Goal: Task Accomplishment & Management: Use online tool/utility

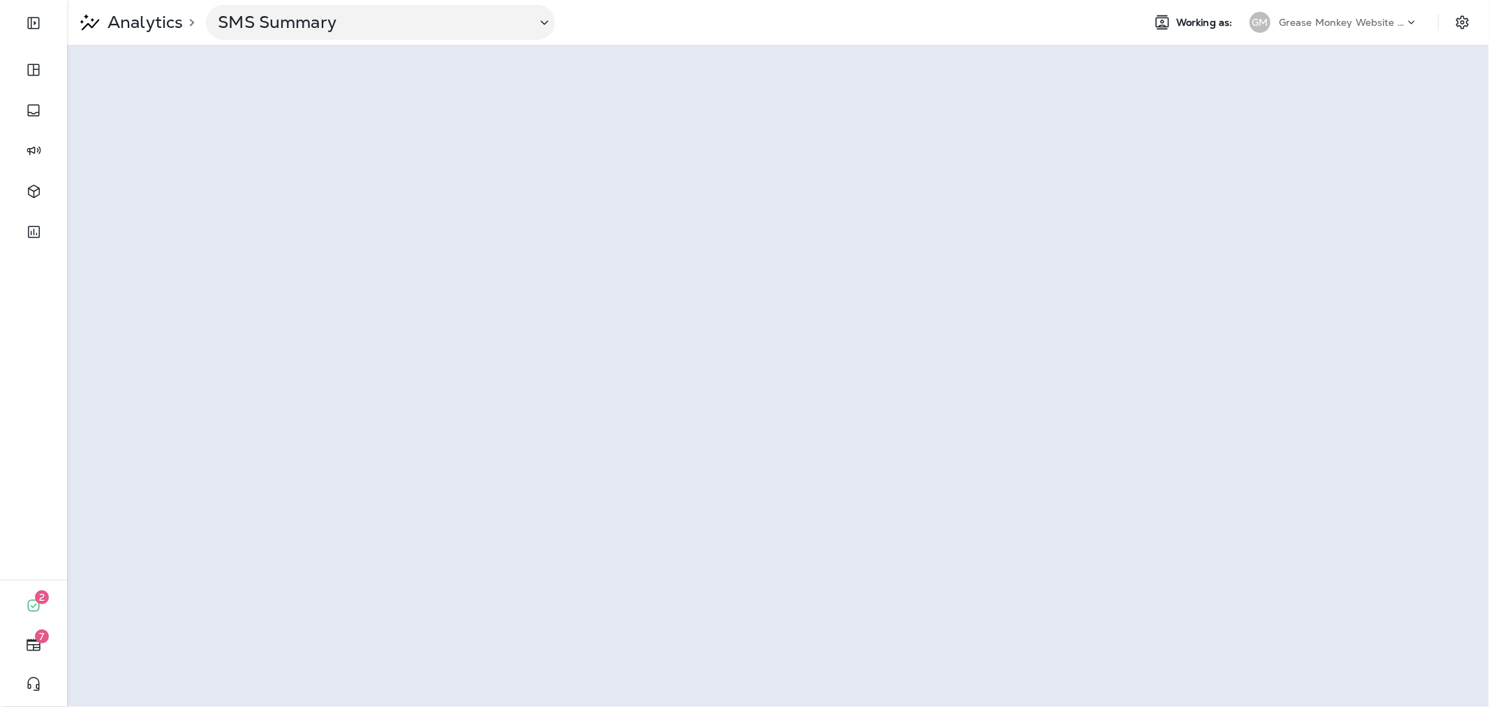
click at [1297, 23] on p "Grease Monkey Website Coupons" at bounding box center [1342, 22] width 126 height 11
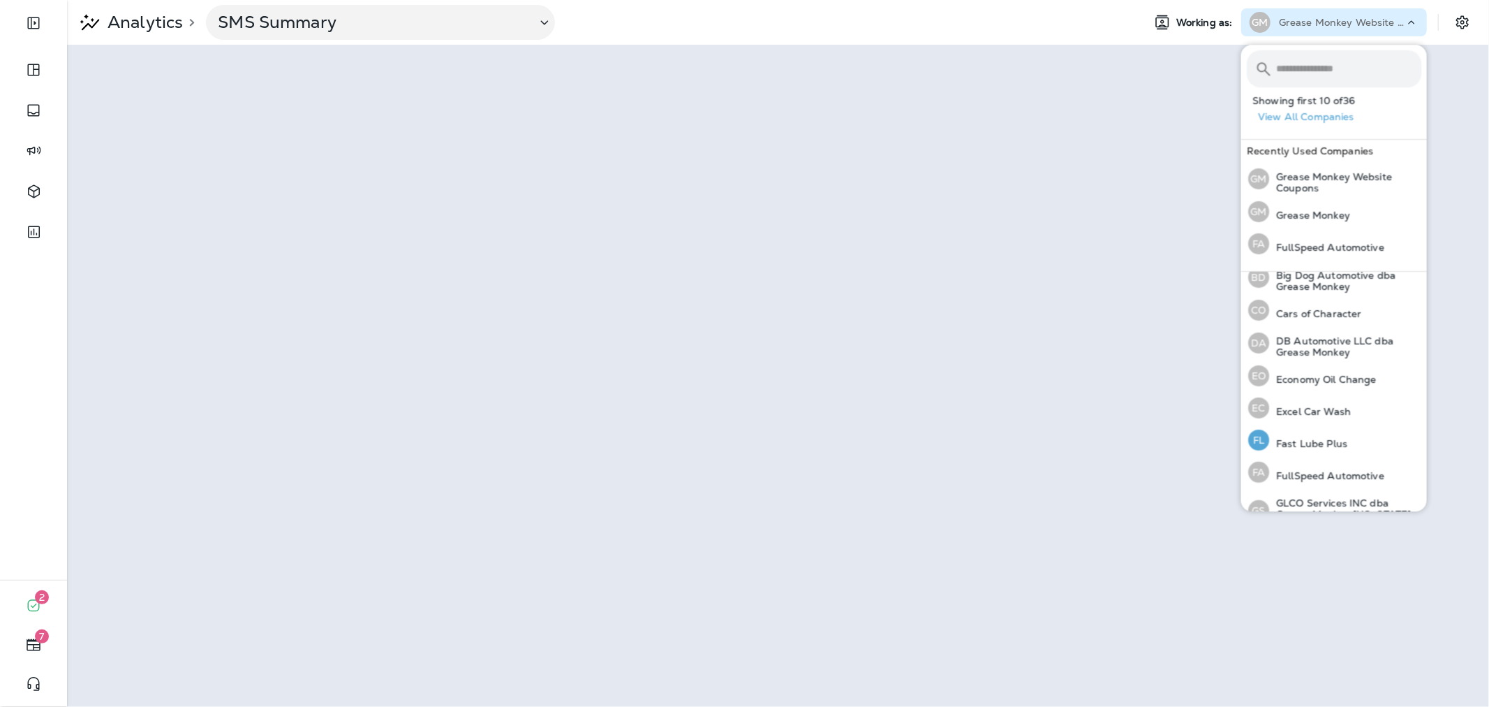
scroll to position [233, 0]
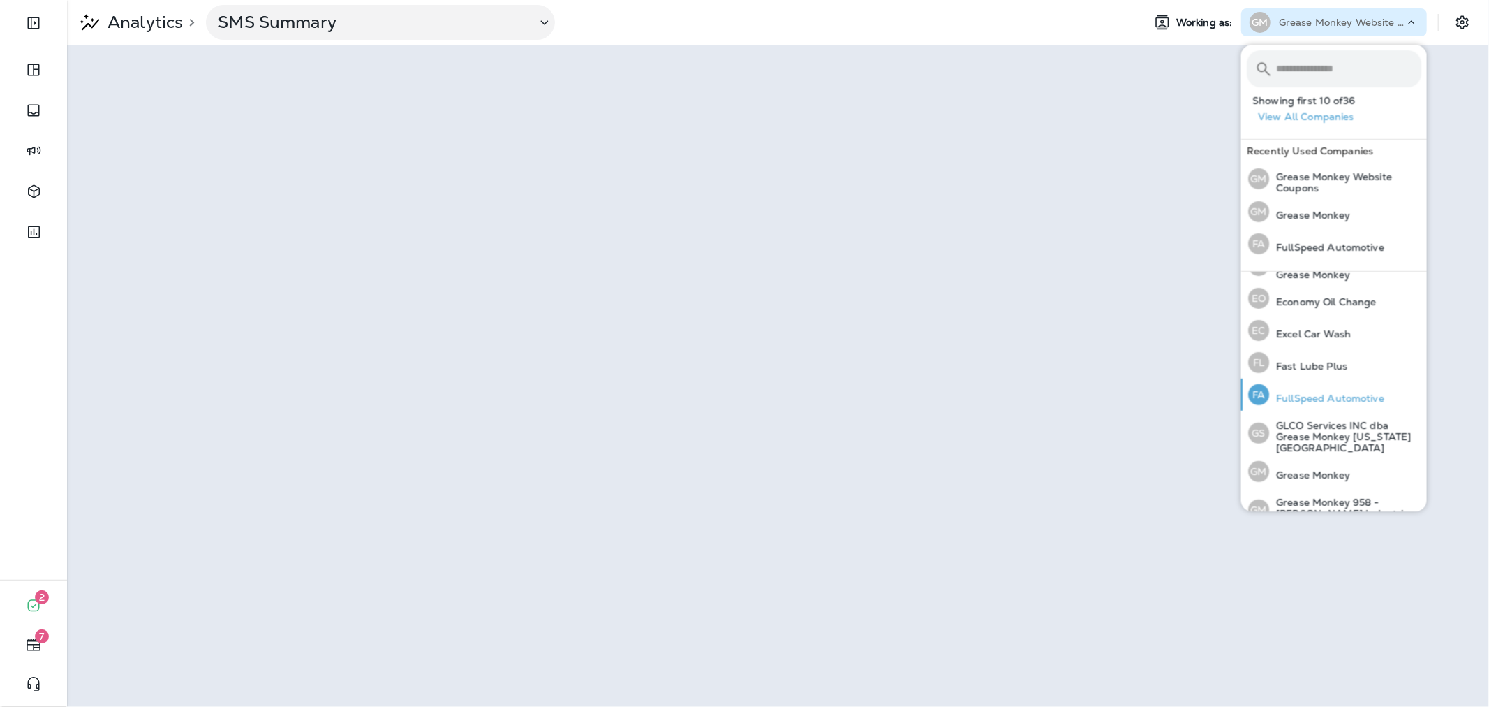
click at [1350, 400] on p "FullSpeed Automotive" at bounding box center [1326, 397] width 115 height 11
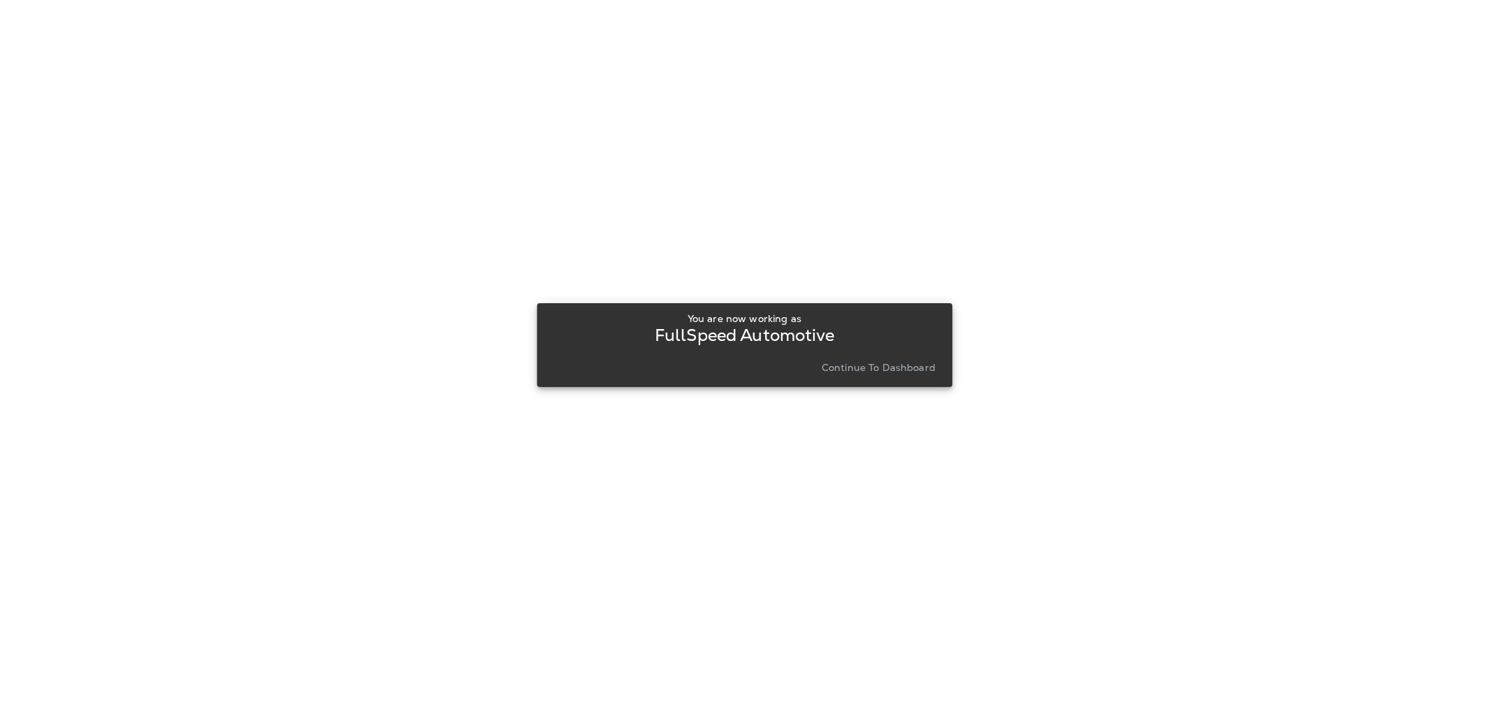
click at [849, 371] on p "Continue to Dashboard" at bounding box center [879, 367] width 114 height 11
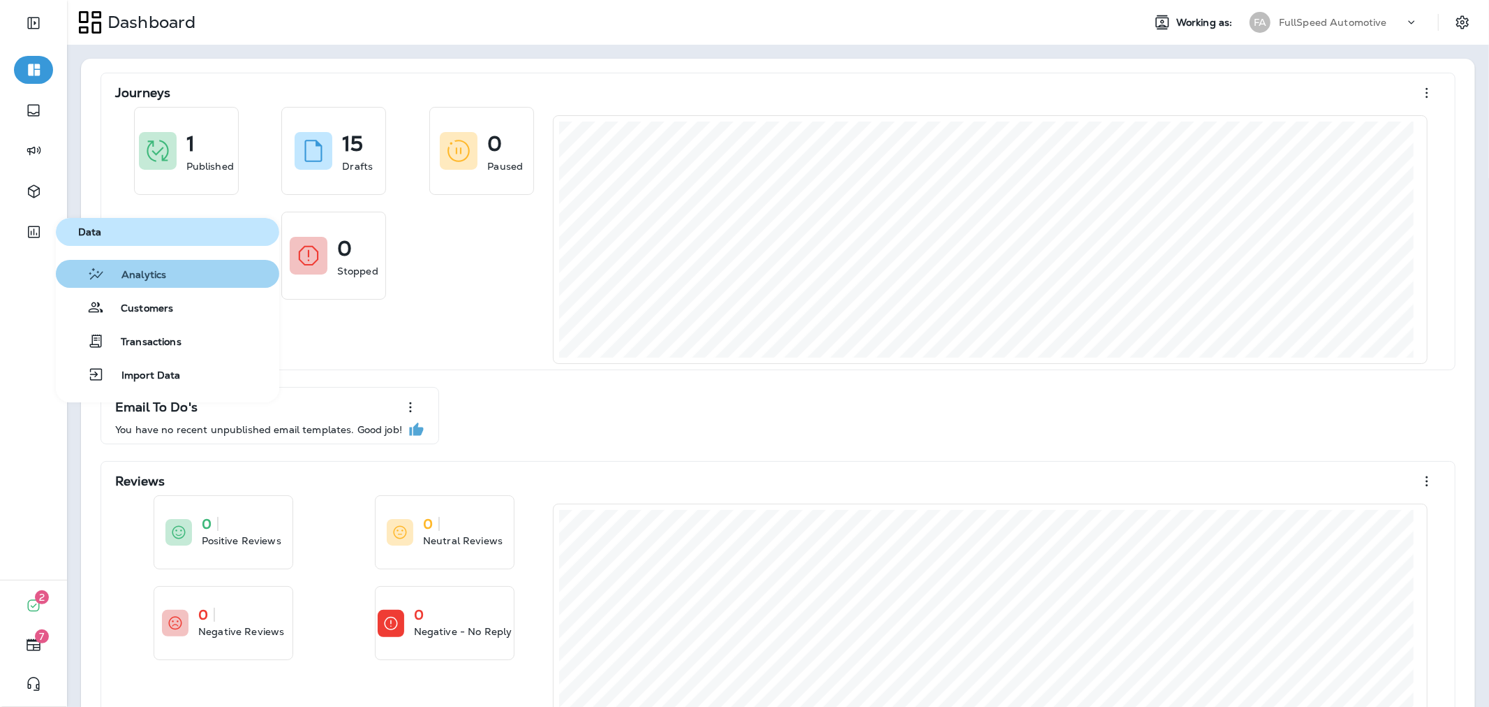
click at [117, 277] on span "Analytics" at bounding box center [135, 275] width 61 height 13
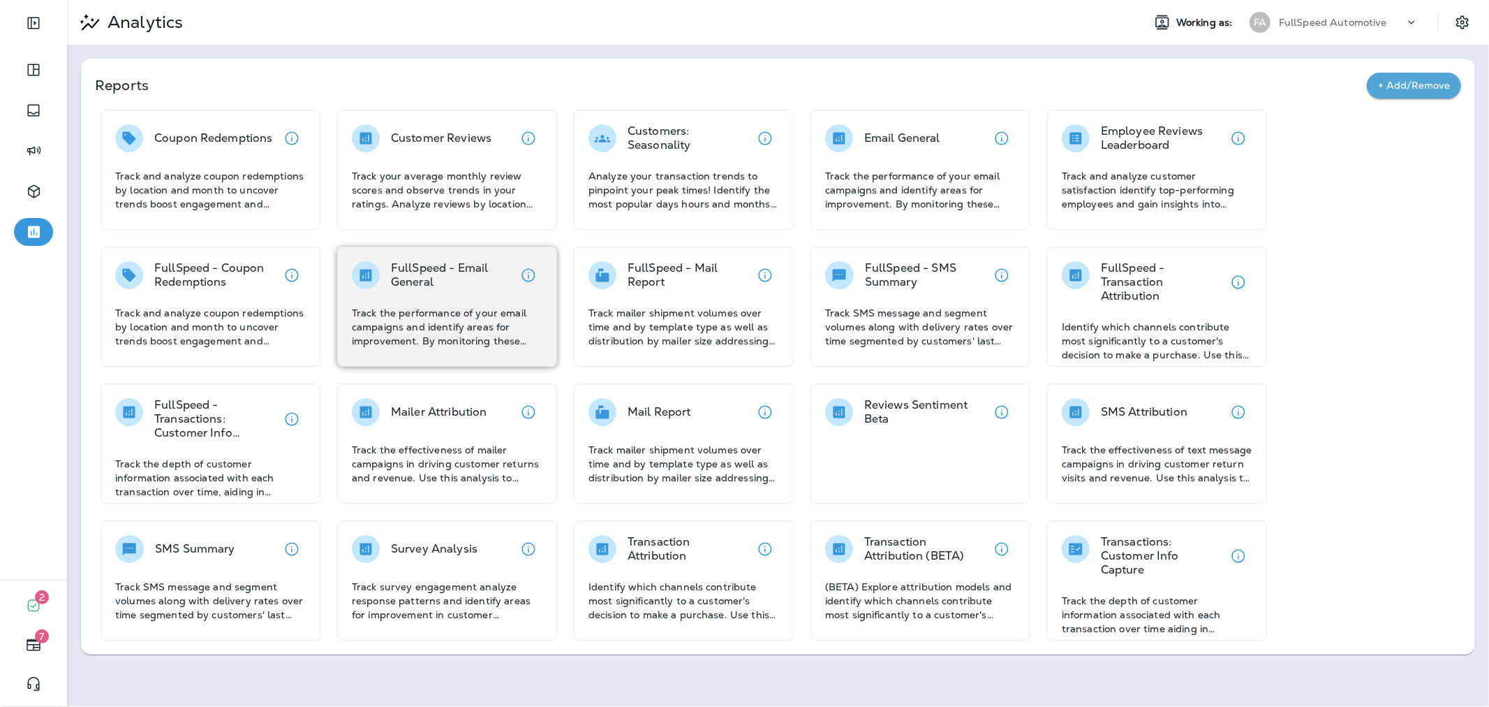
click at [455, 293] on div "FullSpeed - Email General Track the performance of your email campaigns and ide…" at bounding box center [447, 304] width 191 height 87
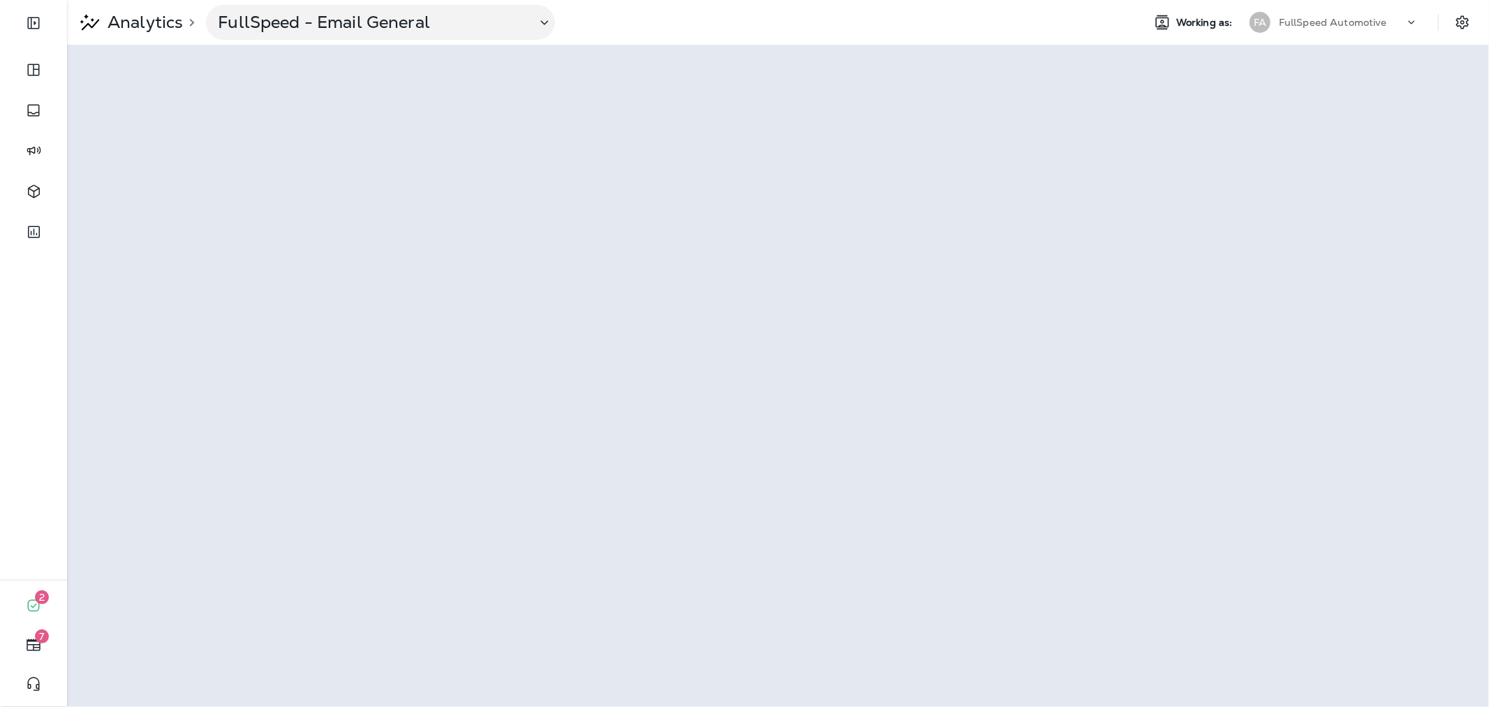
click at [1327, 24] on p "FullSpeed Automotive" at bounding box center [1333, 22] width 108 height 11
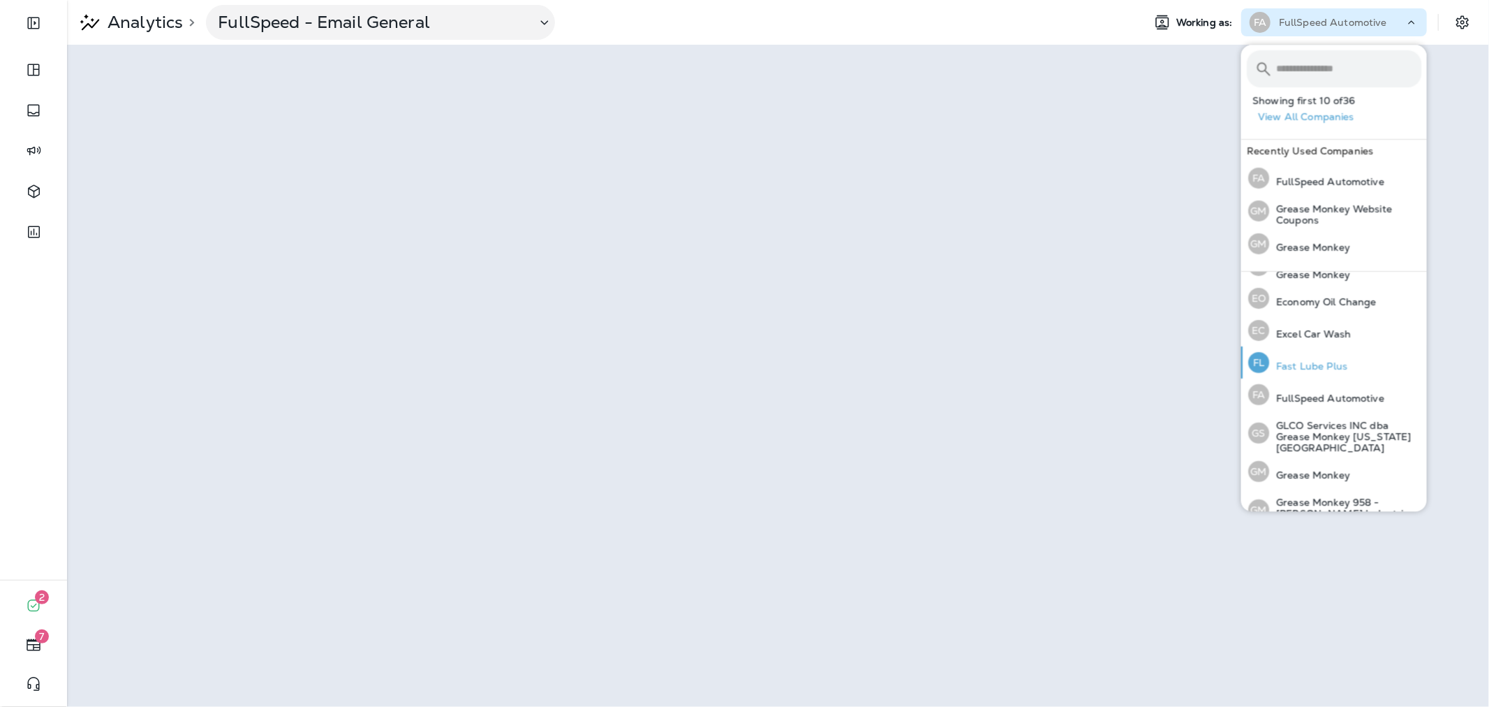
scroll to position [310, 0]
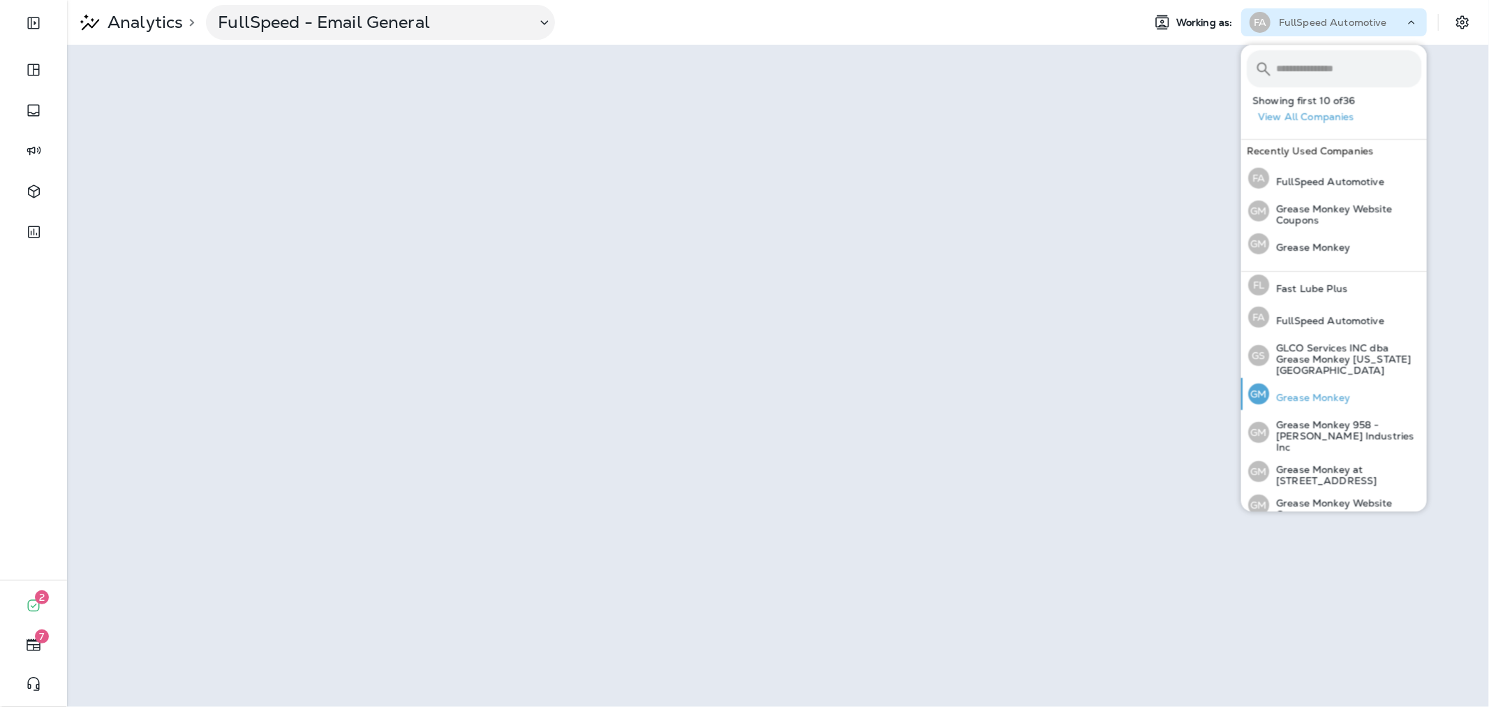
click at [1315, 392] on p "Grease Monkey" at bounding box center [1309, 397] width 81 height 11
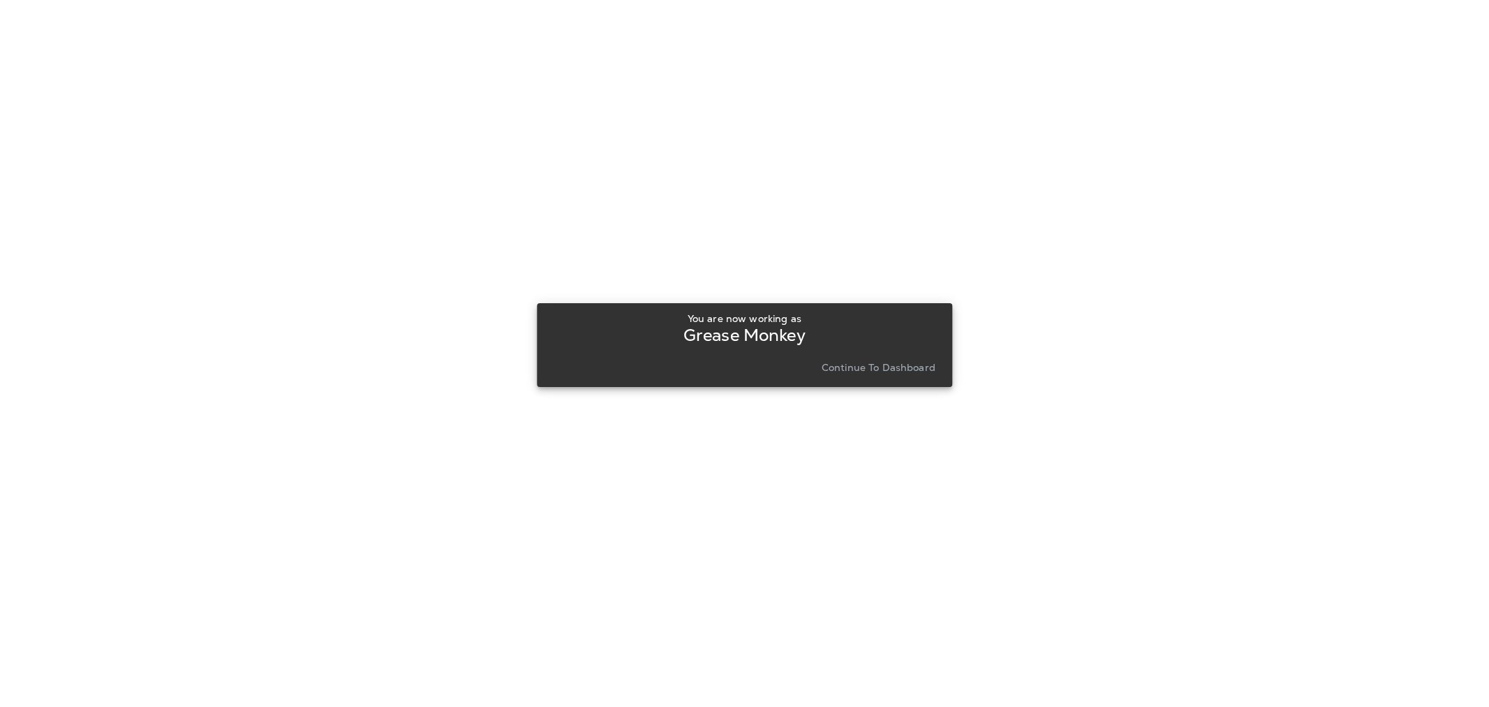
click at [895, 366] on p "Continue to Dashboard" at bounding box center [879, 367] width 114 height 11
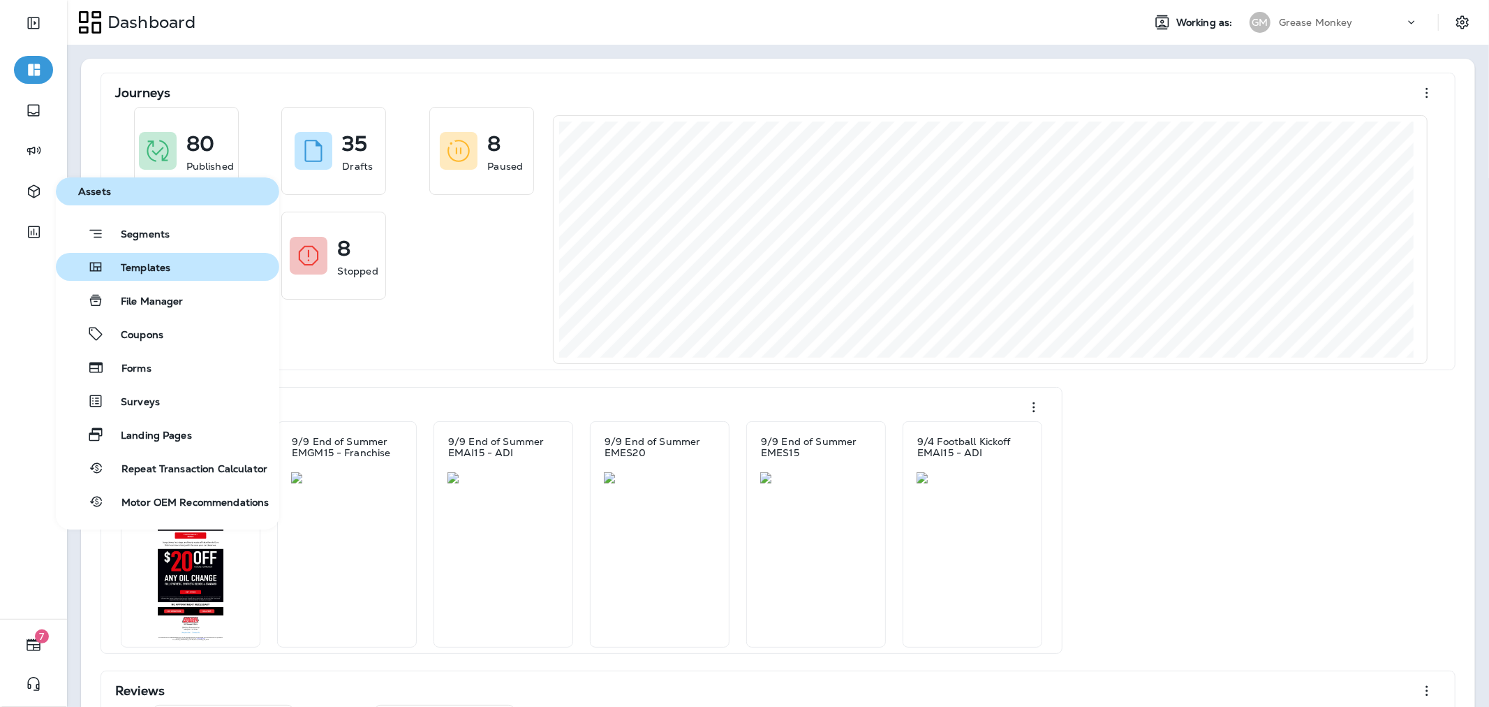
click at [136, 274] on span "Templates" at bounding box center [137, 268] width 66 height 13
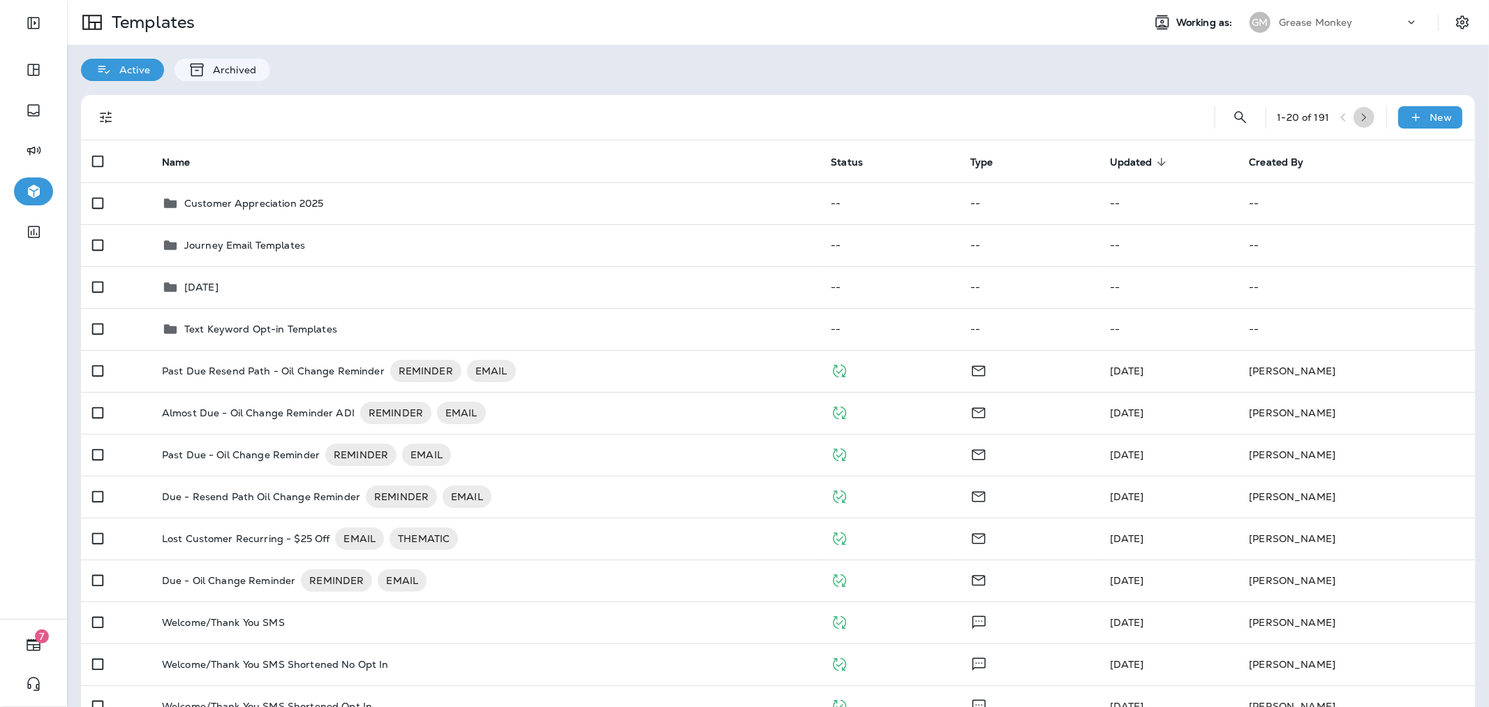
click at [1354, 116] on button "button" at bounding box center [1364, 117] width 21 height 21
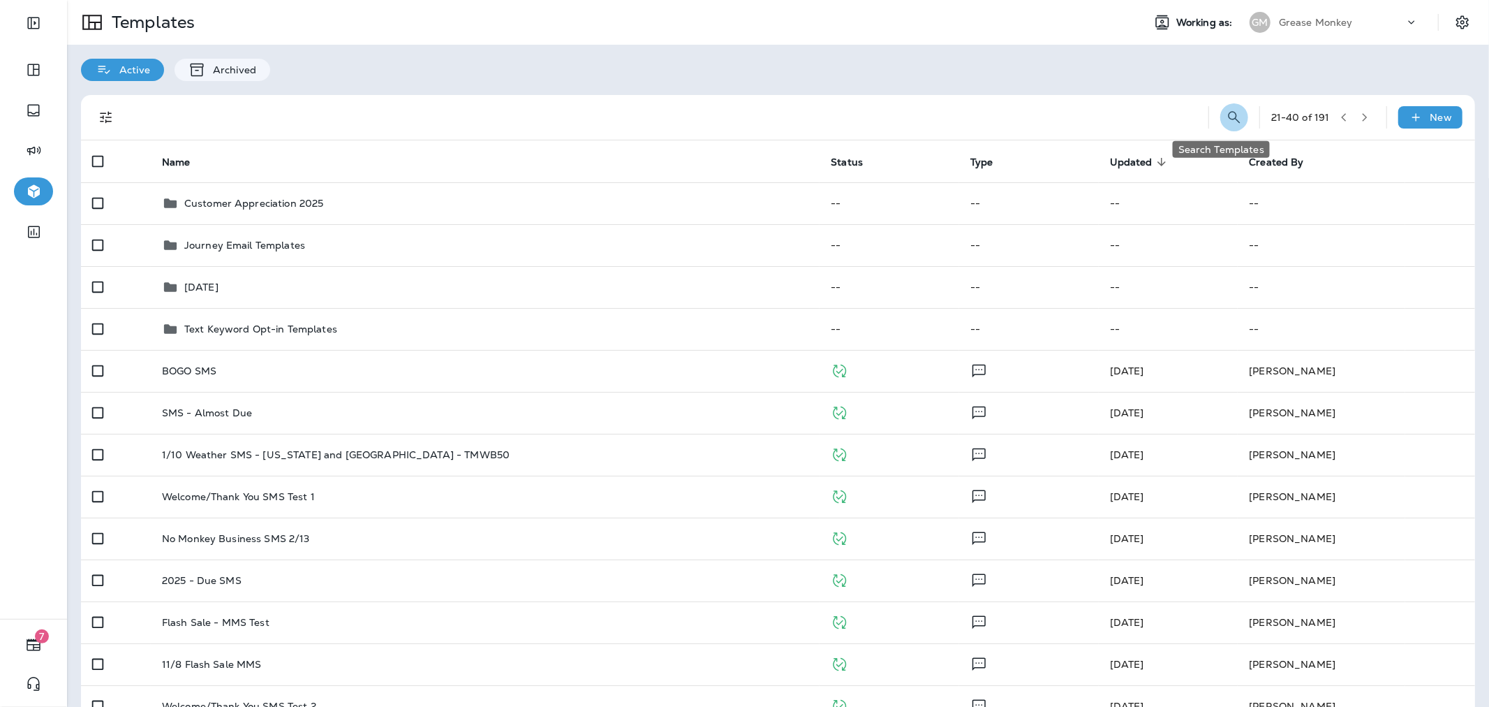
click at [1226, 116] on icon "Search Templates" at bounding box center [1234, 117] width 17 height 17
click at [1124, 117] on input "text" at bounding box center [1172, 116] width 124 height 37
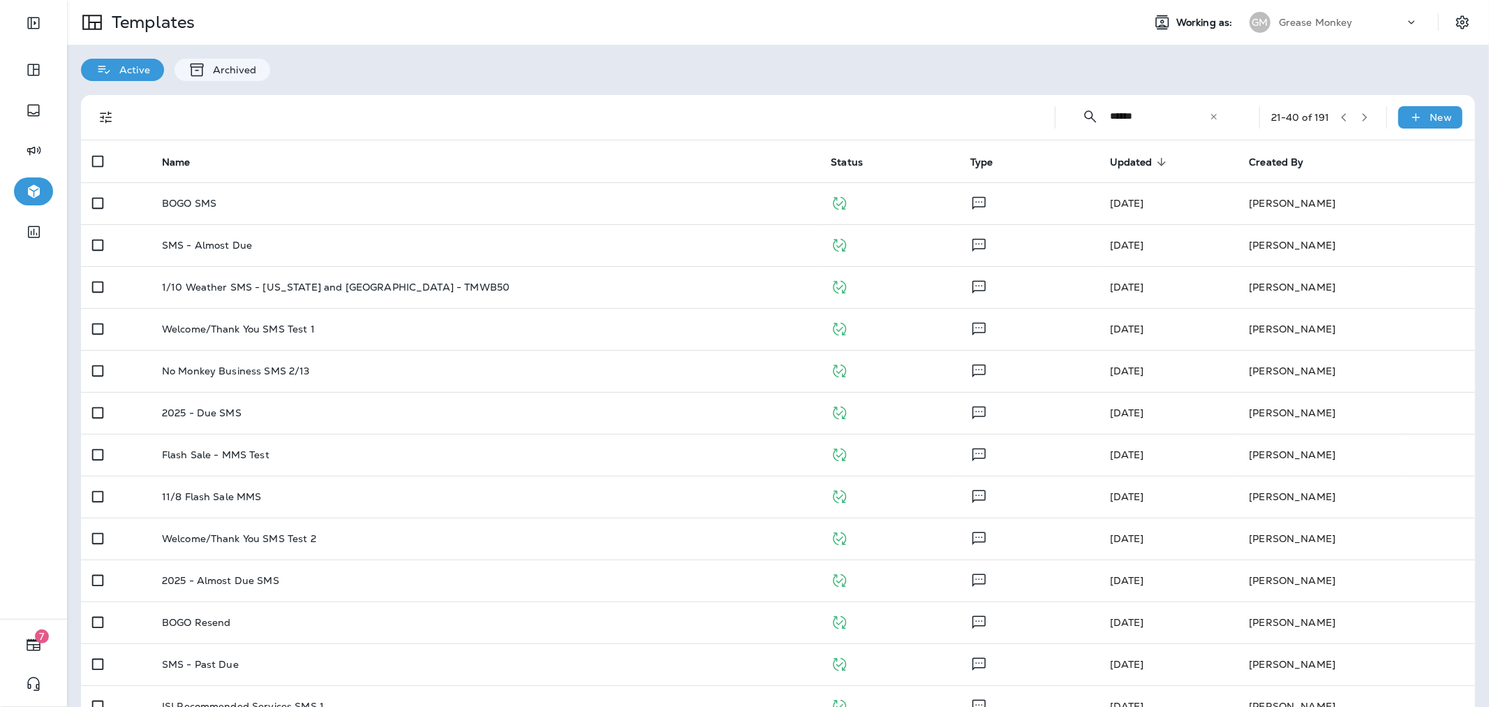
type input "******"
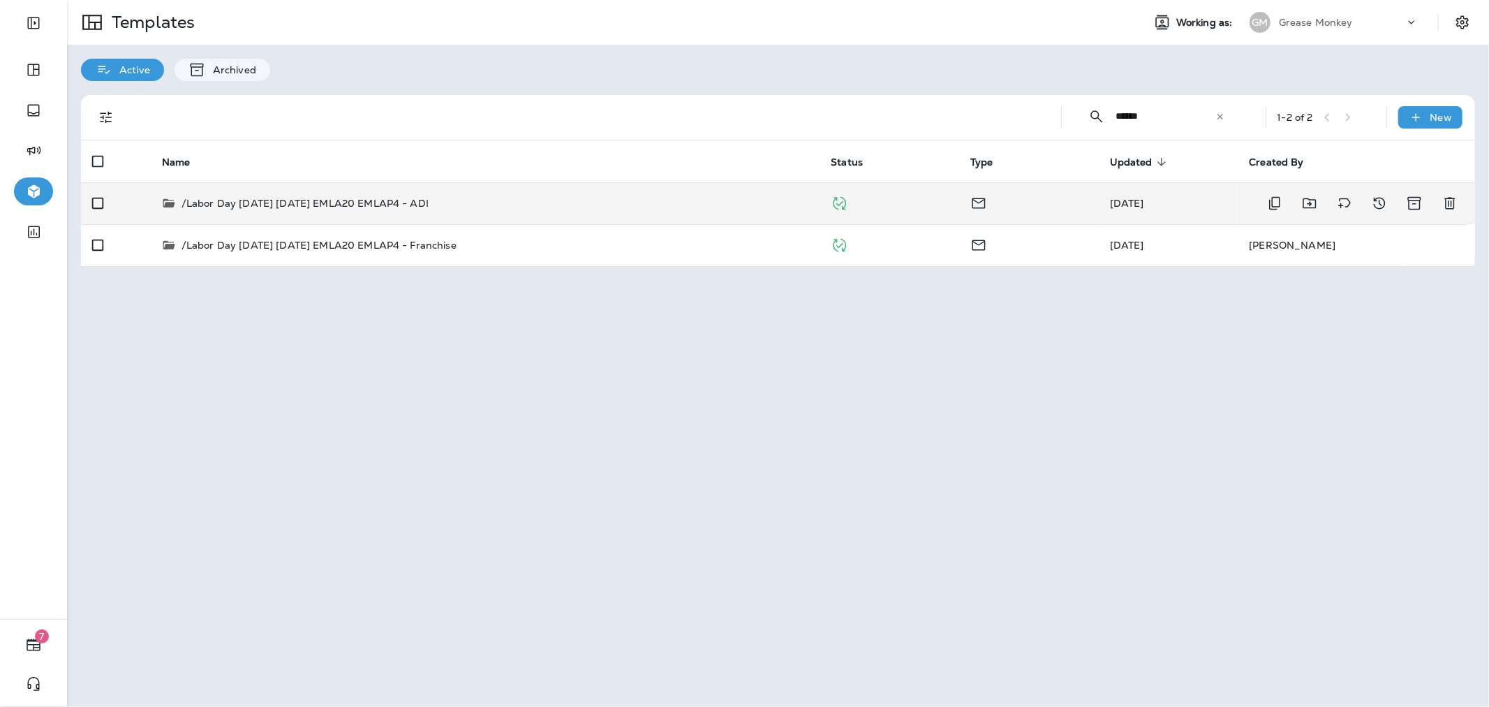
click at [494, 204] on div "/Labor Day [DATE] [DATE] EMLA20 EMLAP4 - ADI" at bounding box center [485, 203] width 647 height 14
